Goal: Navigation & Orientation: Find specific page/section

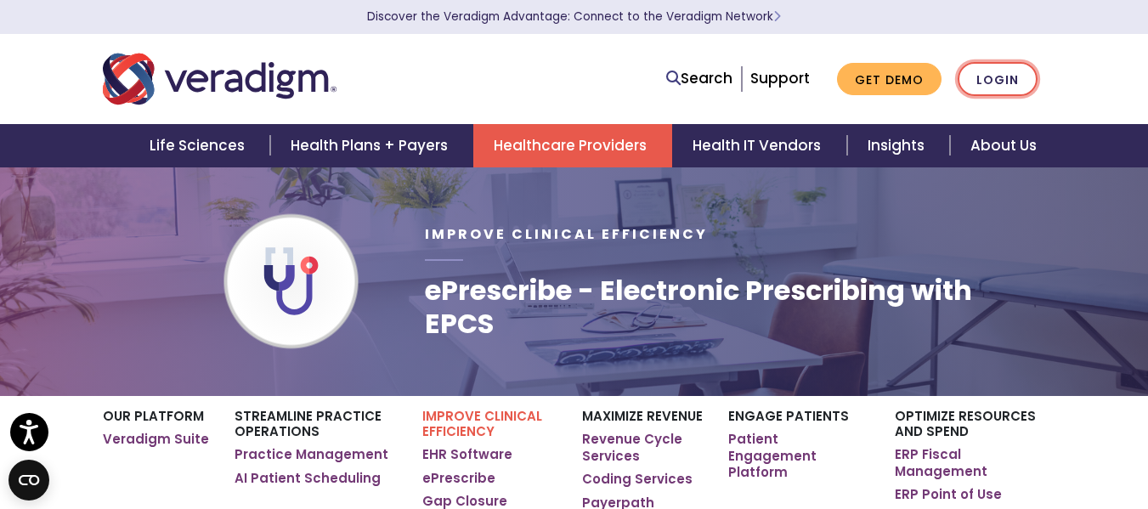
click at [999, 78] on link "Login" at bounding box center [997, 79] width 80 height 35
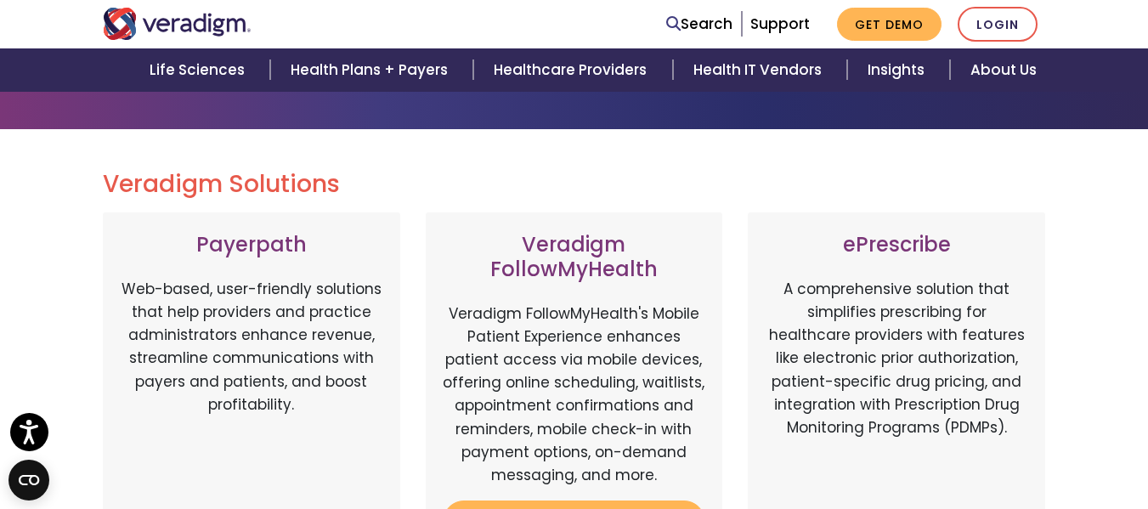
scroll to position [205, 0]
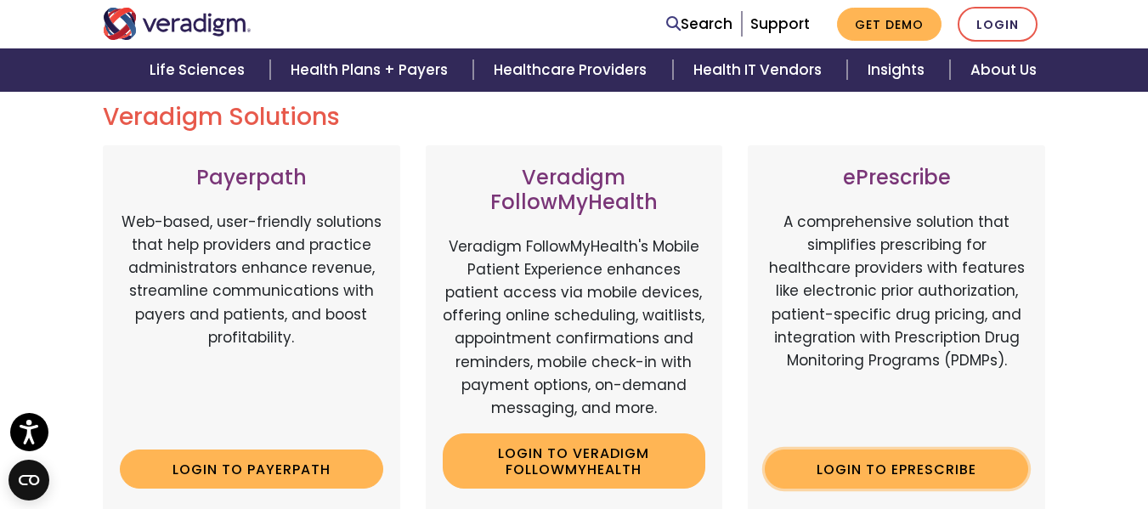
click at [903, 461] on link "Login to ePrescribe" at bounding box center [896, 468] width 263 height 39
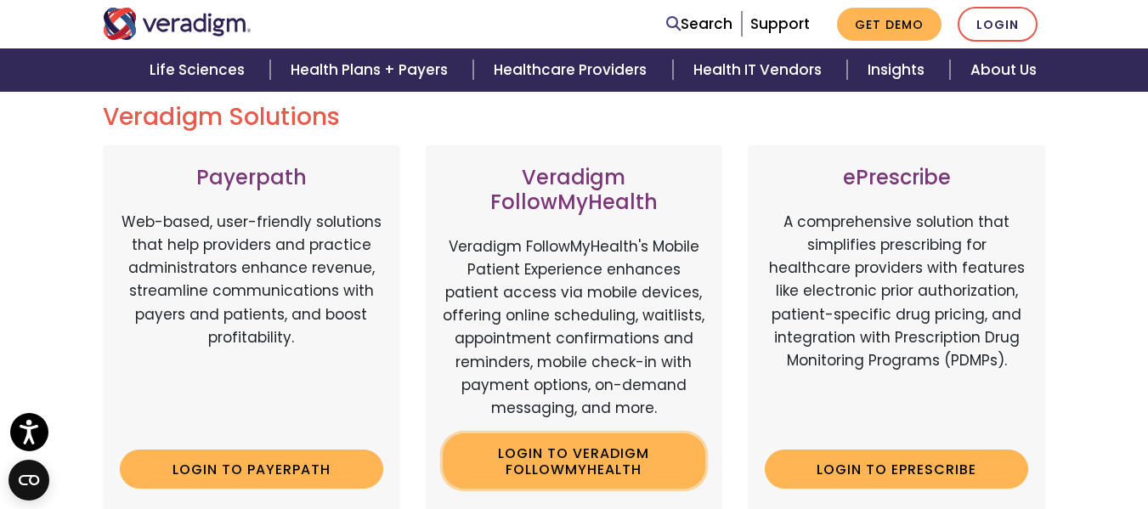
click at [562, 451] on link "Login to Veradigm FollowMyHealth" at bounding box center [574, 460] width 263 height 55
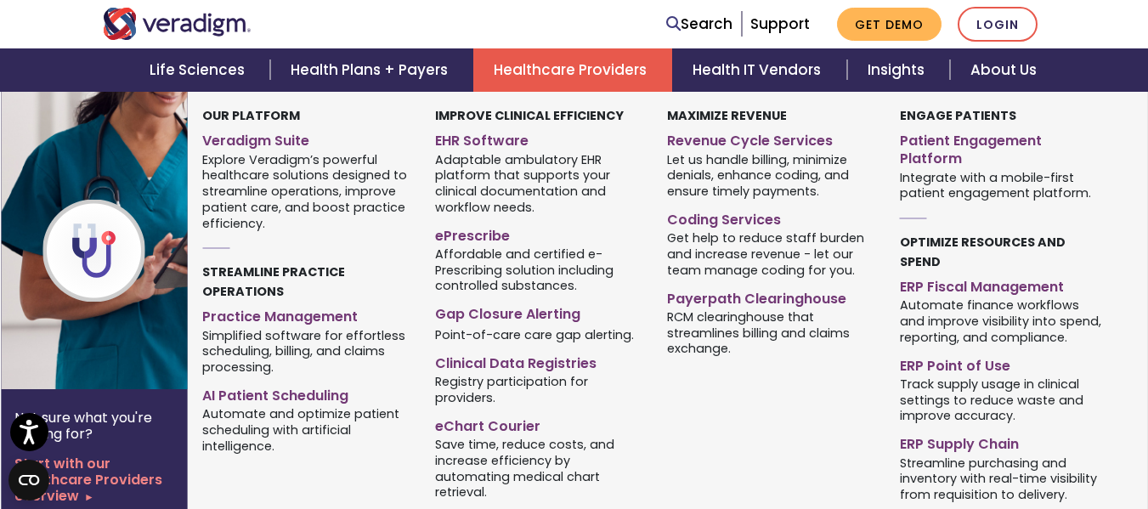
click at [599, 65] on link "Healthcare Providers" at bounding box center [572, 69] width 199 height 43
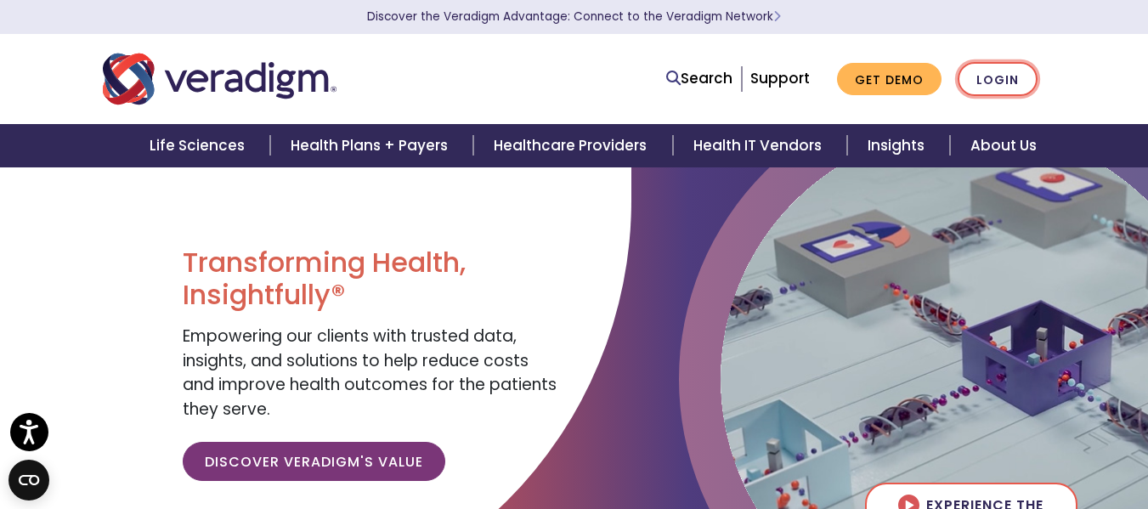
click at [985, 83] on link "Login" at bounding box center [997, 79] width 80 height 35
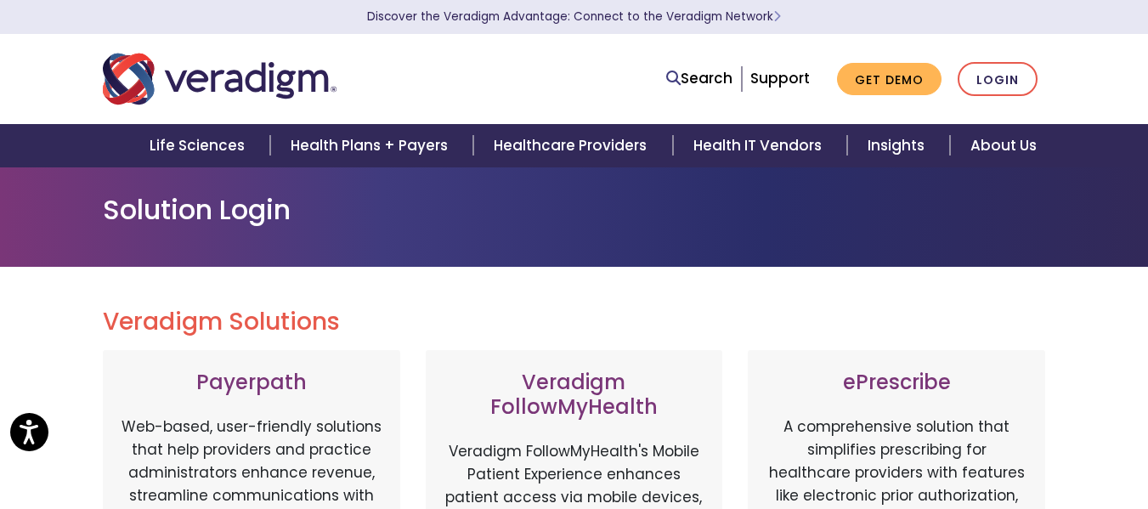
scroll to position [652, 0]
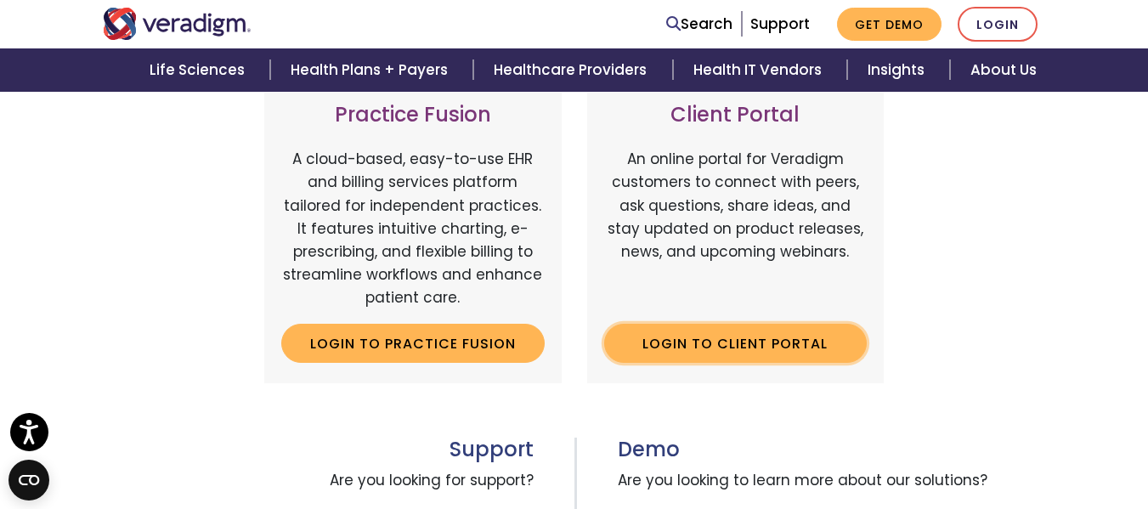
click at [805, 344] on link "Login to Client Portal" at bounding box center [735, 343] width 263 height 39
